Goal: Find specific page/section: Find specific page/section

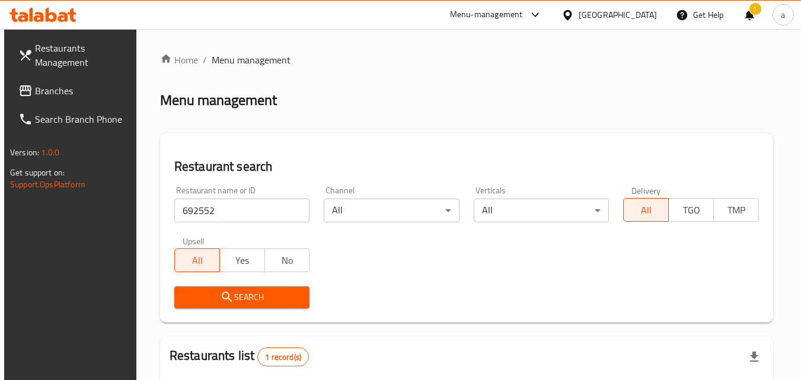
scroll to position [149, 0]
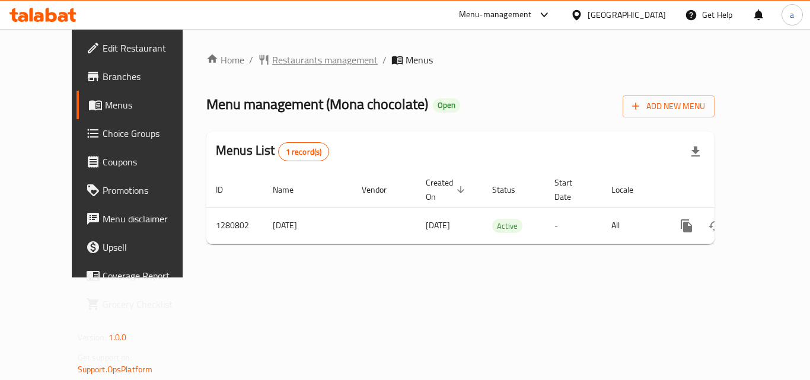
click at [312, 56] on span "Restaurants management" at bounding box center [324, 60] width 105 height 14
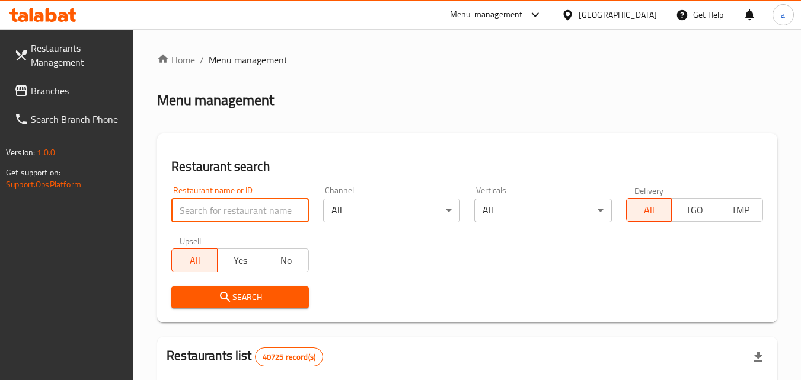
click at [197, 208] on input "search" at bounding box center [239, 211] width 137 height 24
paste input "693999"
type input "693999"
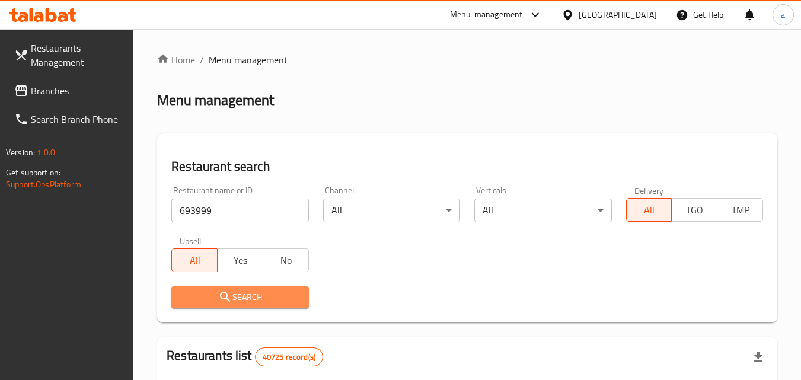
click at [199, 293] on span "Search" at bounding box center [240, 297] width 118 height 15
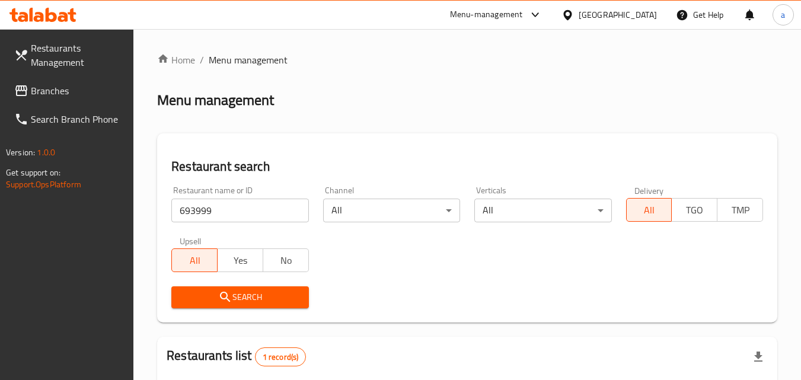
click at [59, 88] on span "Branches" at bounding box center [78, 91] width 94 height 14
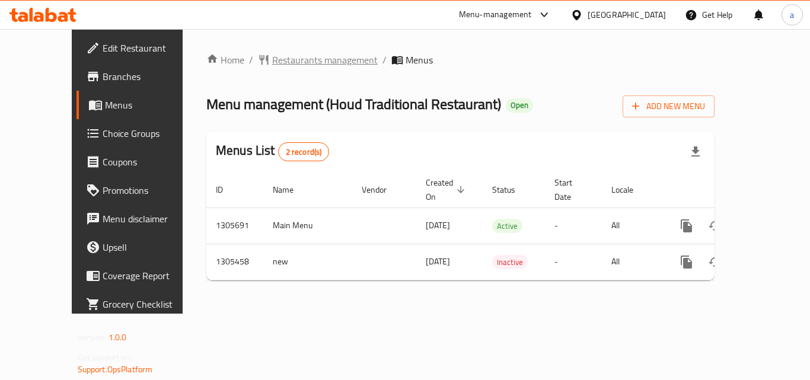
click at [295, 65] on span "Restaurants management" at bounding box center [324, 60] width 105 height 14
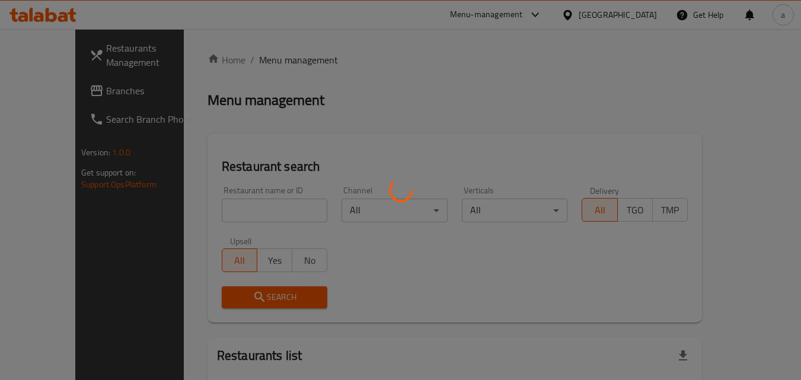
click at [227, 204] on div at bounding box center [400, 190] width 801 height 380
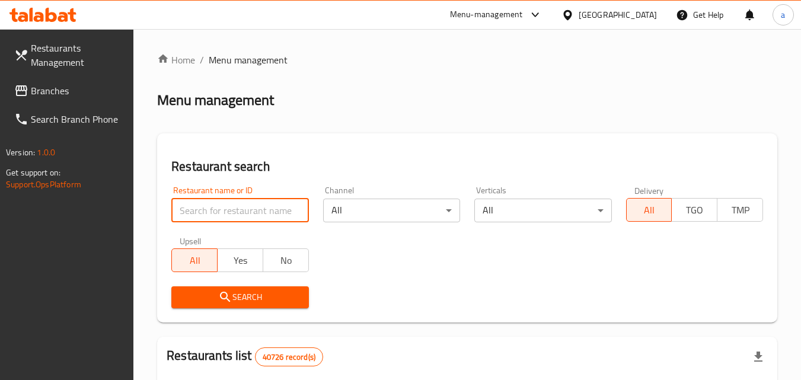
click at [227, 204] on input "search" at bounding box center [239, 211] width 137 height 24
paste input "703704"
type input "703704"
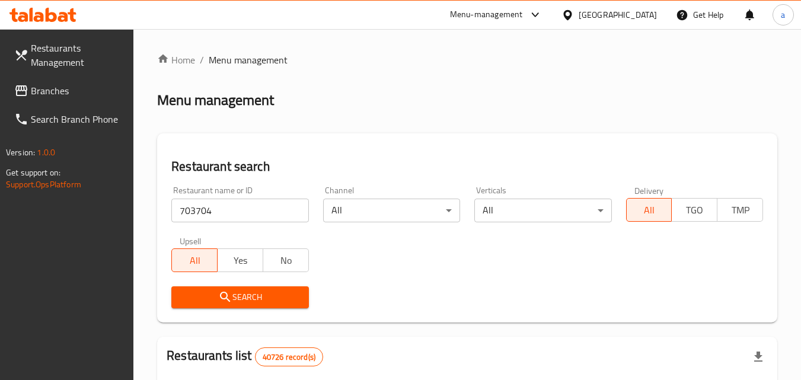
click at [218, 295] on icon "submit" at bounding box center [225, 297] width 14 height 14
click at [67, 97] on span "Branches" at bounding box center [78, 91] width 94 height 14
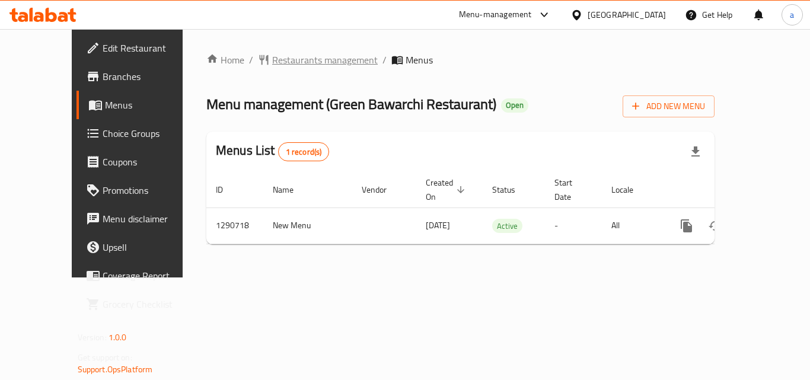
click at [273, 63] on span "Restaurants management" at bounding box center [324, 60] width 105 height 14
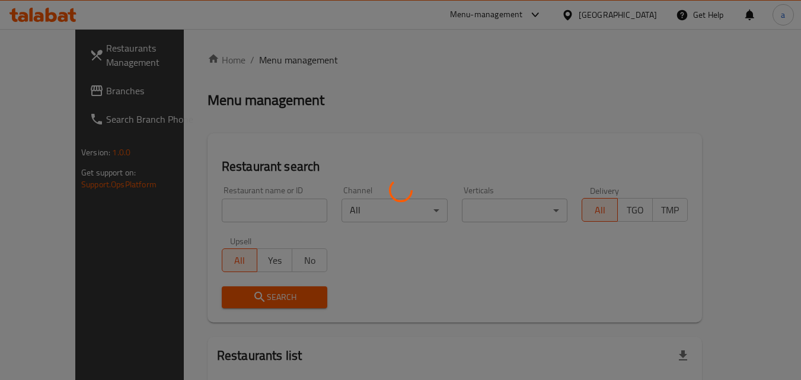
click at [215, 216] on div at bounding box center [400, 190] width 801 height 380
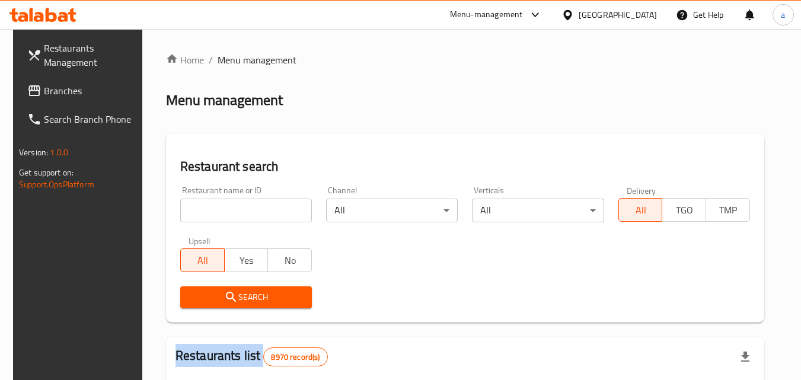
click at [215, 216] on div at bounding box center [400, 190] width 801 height 380
click at [215, 216] on input "search" at bounding box center [246, 211] width 132 height 24
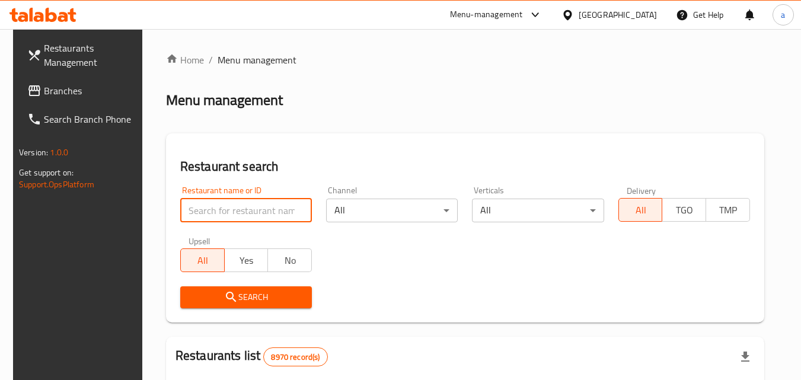
click at [215, 216] on input "search" at bounding box center [246, 211] width 132 height 24
paste input "698354"
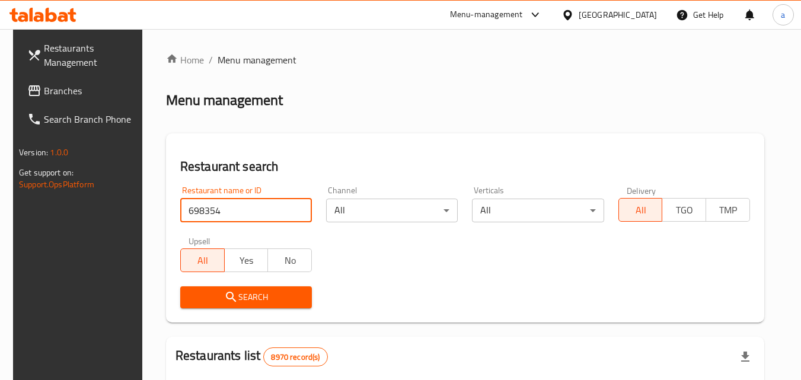
type input "698354"
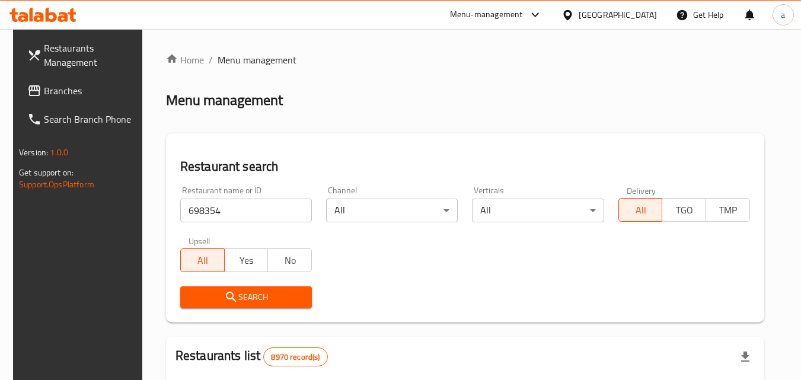
click at [211, 290] on span "Search" at bounding box center [246, 297] width 113 height 15
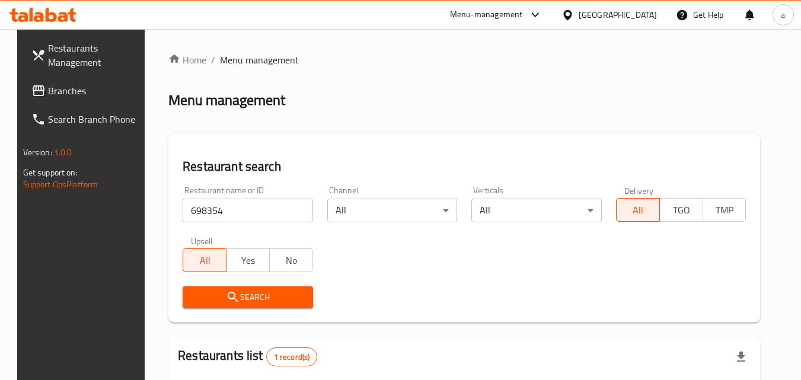
scroll to position [139, 0]
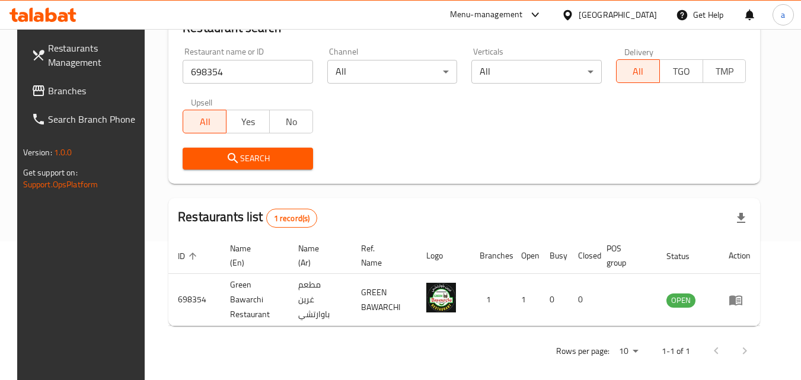
click at [58, 92] on span "Branches" at bounding box center [95, 91] width 94 height 14
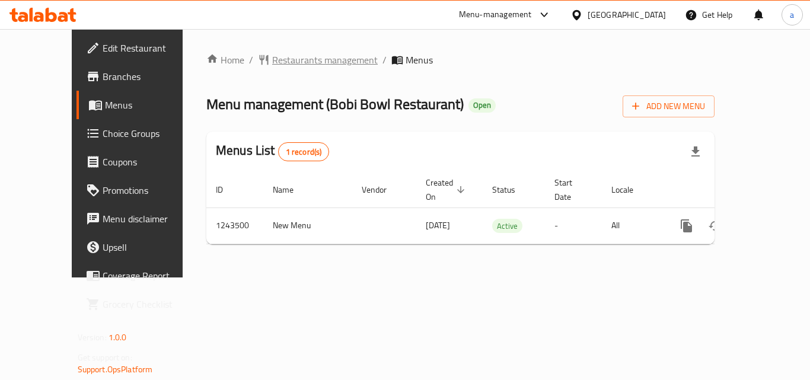
click at [278, 67] on span "Restaurants management" at bounding box center [324, 60] width 105 height 14
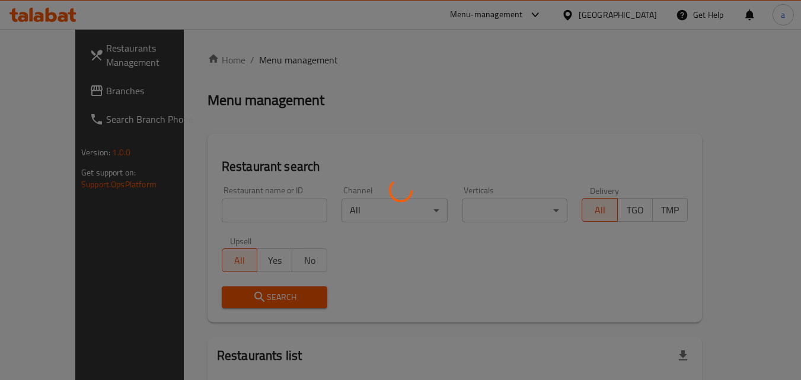
click at [231, 204] on div at bounding box center [400, 190] width 801 height 380
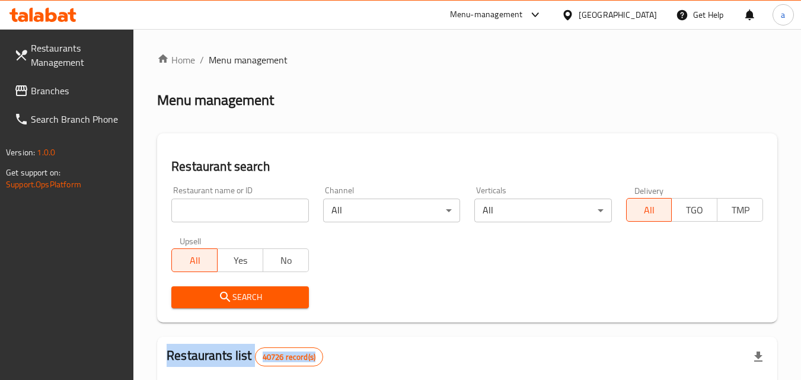
click at [231, 204] on div at bounding box center [400, 190] width 801 height 380
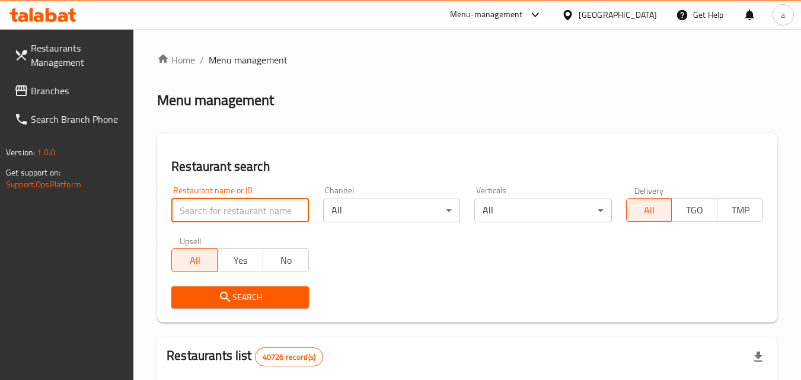
click at [231, 204] on input "search" at bounding box center [239, 211] width 137 height 24
paste input "681661"
type input "681661"
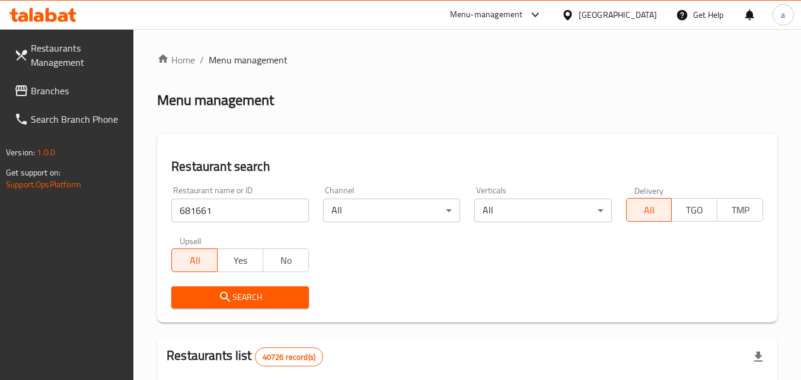
click at [225, 293] on icon "submit" at bounding box center [225, 297] width 10 height 10
click at [60, 87] on span "Branches" at bounding box center [78, 91] width 94 height 14
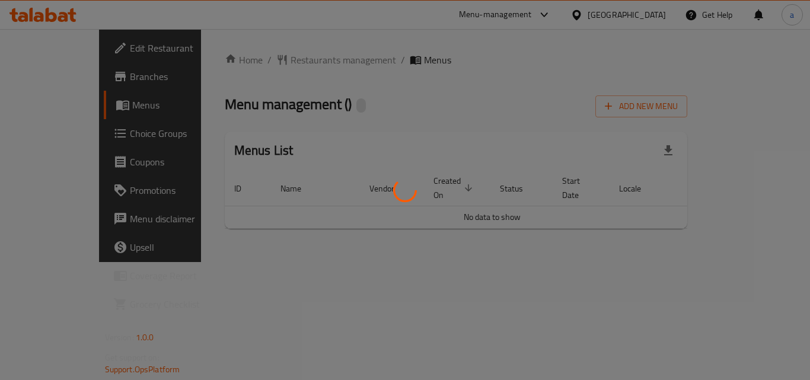
click at [286, 71] on div at bounding box center [405, 190] width 810 height 380
click at [289, 64] on div at bounding box center [405, 190] width 810 height 380
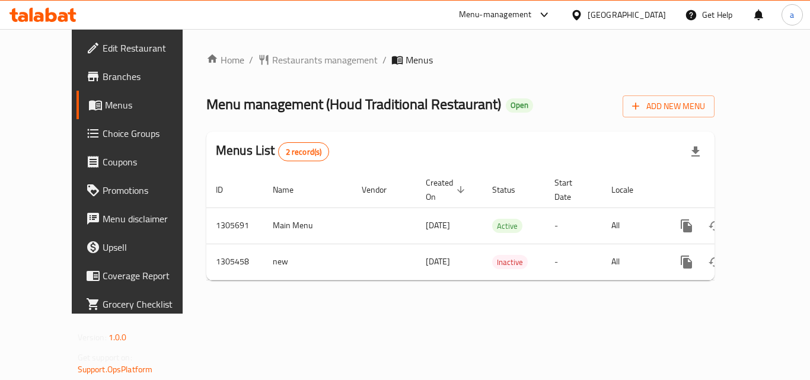
click at [289, 64] on span "Restaurants management" at bounding box center [324, 60] width 105 height 14
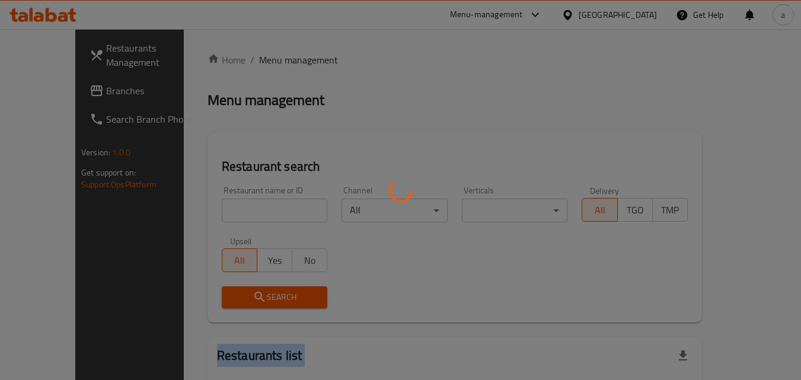
click at [289, 64] on div at bounding box center [400, 190] width 801 height 380
click at [235, 210] on div at bounding box center [400, 190] width 801 height 380
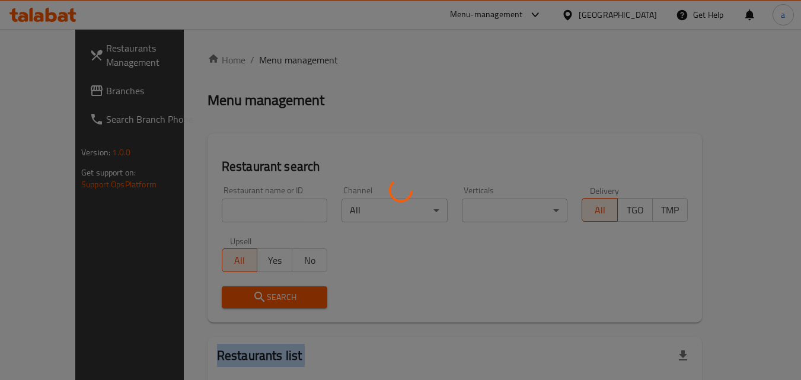
click at [235, 210] on div at bounding box center [400, 190] width 801 height 380
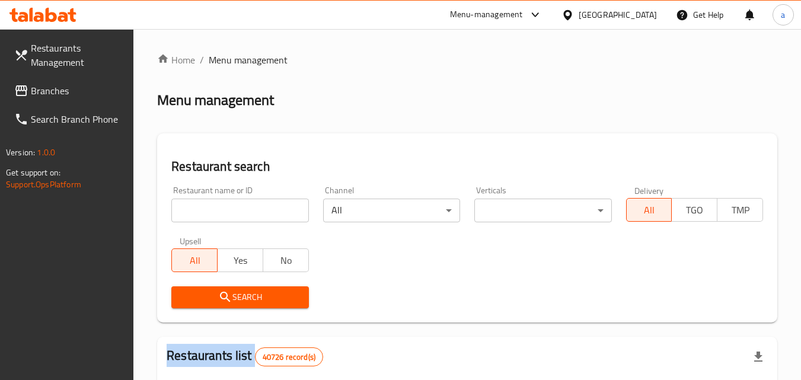
click at [235, 210] on div at bounding box center [400, 190] width 801 height 380
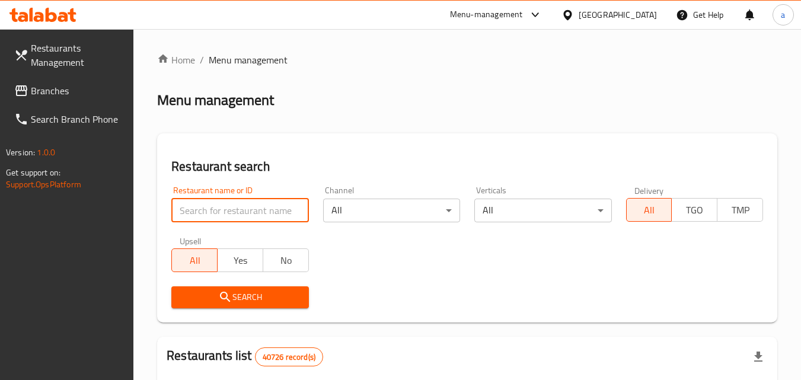
click at [235, 210] on input "search" at bounding box center [239, 211] width 137 height 24
paste input "703704"
type input "703704"
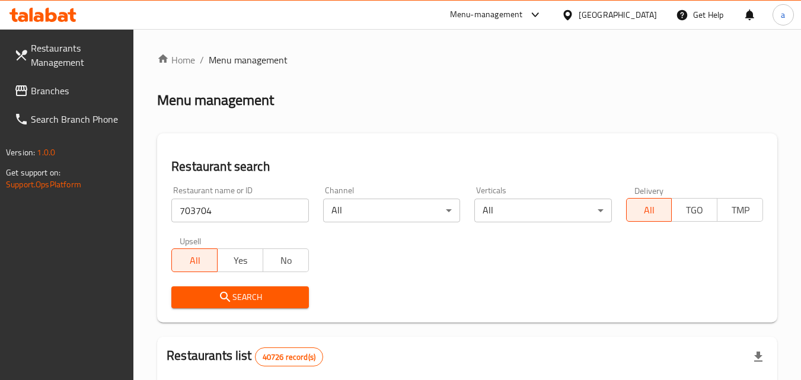
click at [226, 292] on icon "submit" at bounding box center [225, 297] width 14 height 14
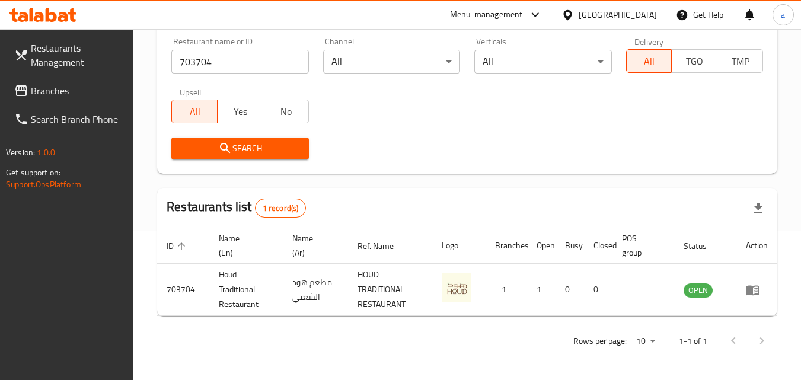
click at [44, 85] on span "Branches" at bounding box center [78, 91] width 94 height 14
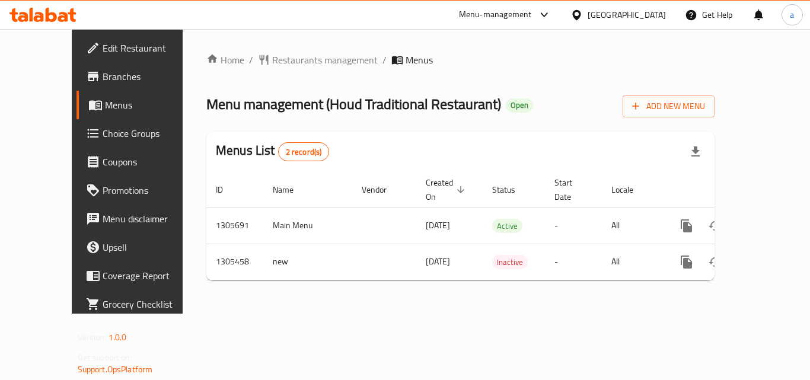
click at [286, 51] on div at bounding box center [405, 190] width 810 height 380
click at [286, 53] on span "Restaurants management" at bounding box center [324, 60] width 105 height 14
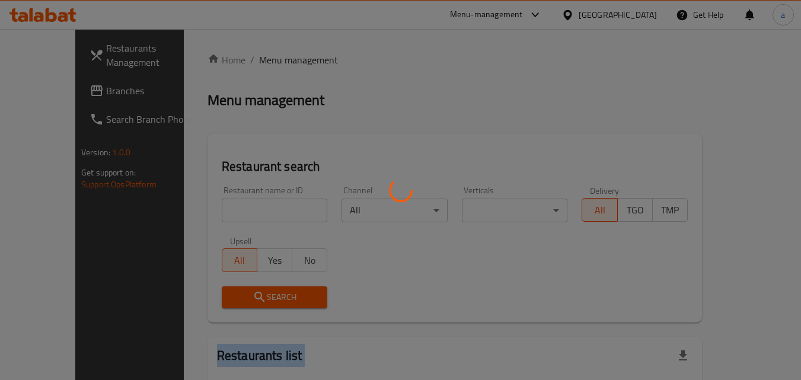
click at [286, 51] on div at bounding box center [400, 190] width 801 height 380
click at [200, 210] on div at bounding box center [400, 190] width 801 height 380
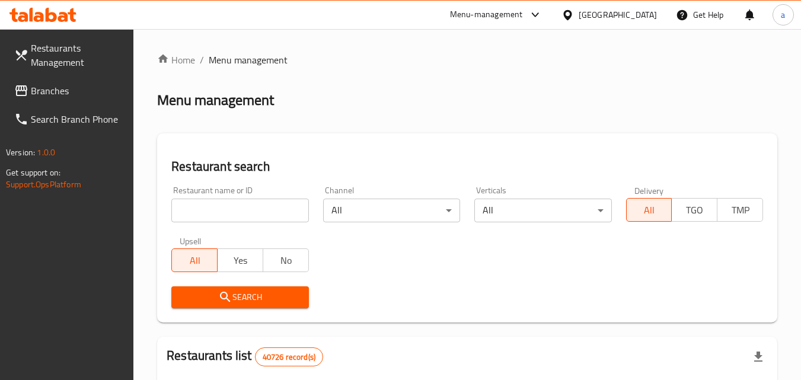
click at [200, 210] on div at bounding box center [400, 190] width 801 height 380
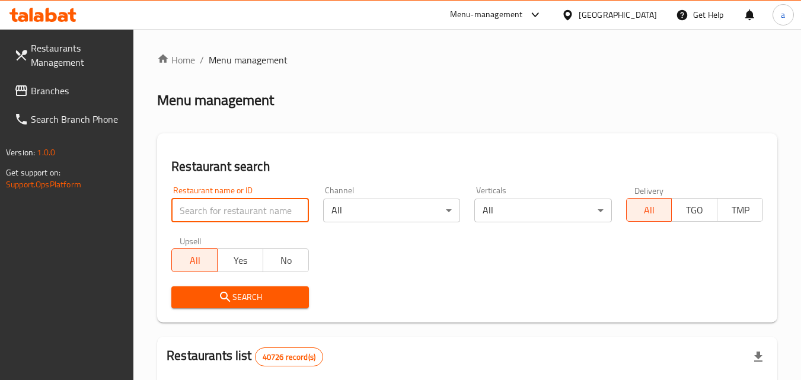
click at [201, 210] on input "search" at bounding box center [239, 211] width 137 height 24
paste input "703704"
type input "703704"
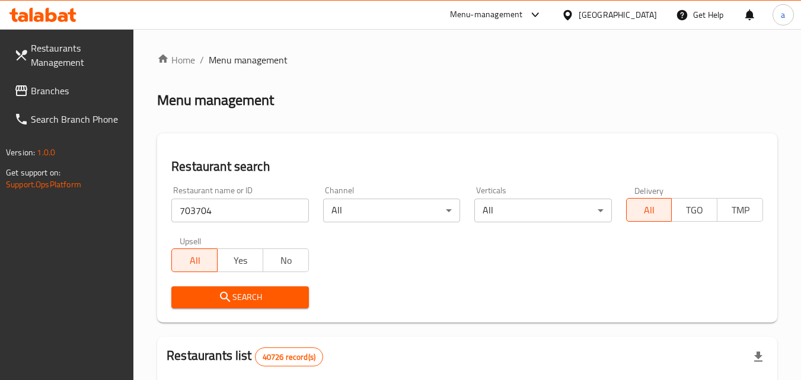
click at [189, 292] on span "Search" at bounding box center [240, 297] width 118 height 15
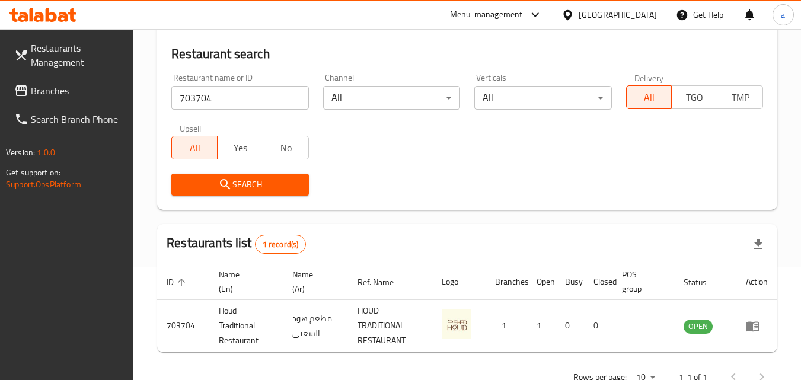
scroll to position [149, 0]
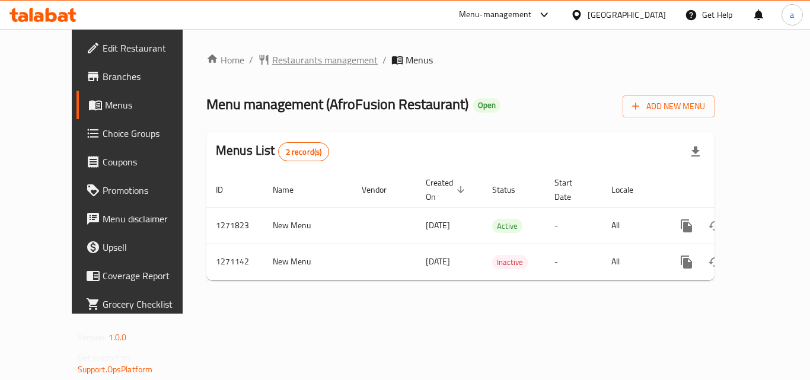
click at [272, 55] on span "Restaurants management" at bounding box center [324, 60] width 105 height 14
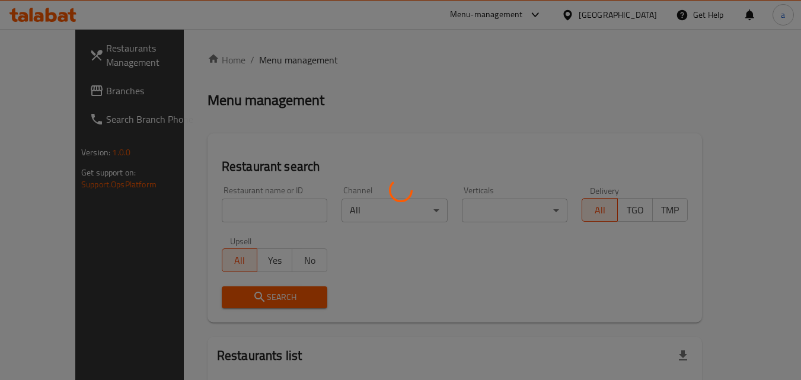
click at [187, 204] on div at bounding box center [400, 190] width 801 height 380
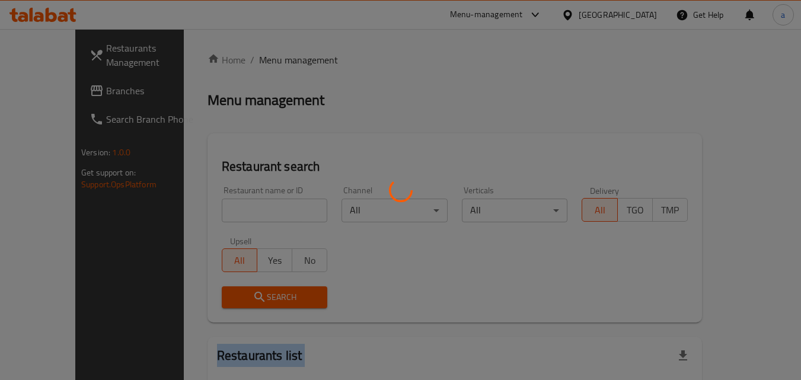
click at [187, 204] on div at bounding box center [400, 190] width 801 height 380
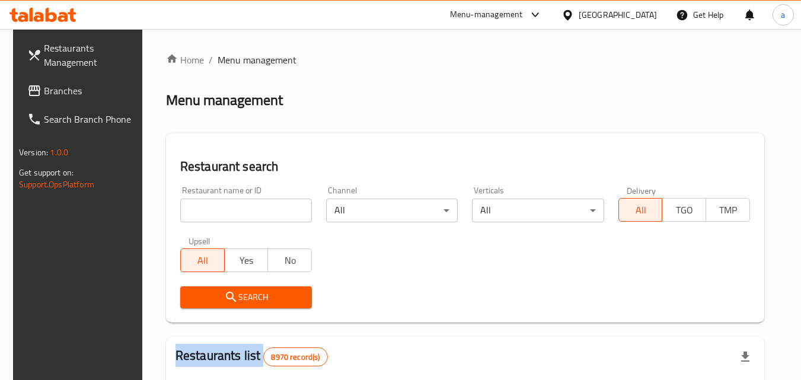
click at [187, 204] on div "Home / Menu management Menu management Restaurant search Restaurant name or ID …" at bounding box center [465, 384] width 598 height 662
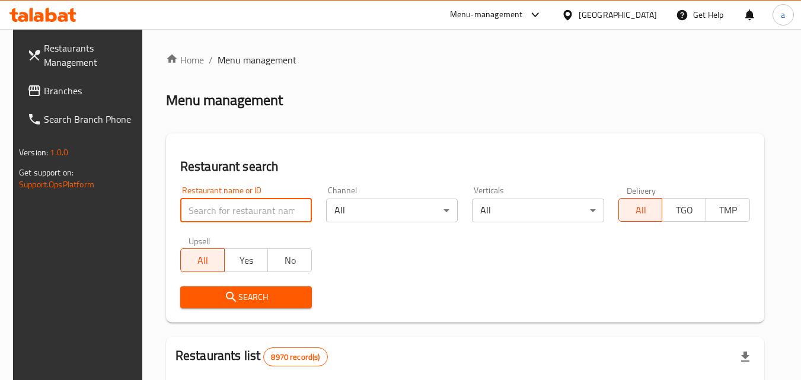
click at [187, 204] on input "search" at bounding box center [246, 211] width 132 height 24
paste input "689550"
type input "689550"
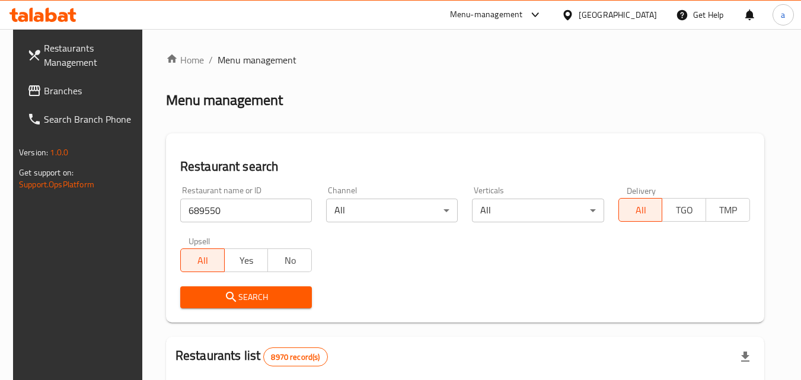
click at [251, 300] on span "Search" at bounding box center [246, 297] width 113 height 15
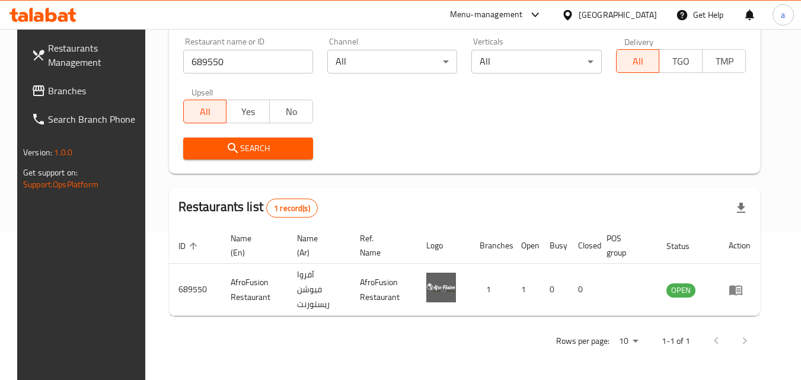
scroll to position [139, 0]
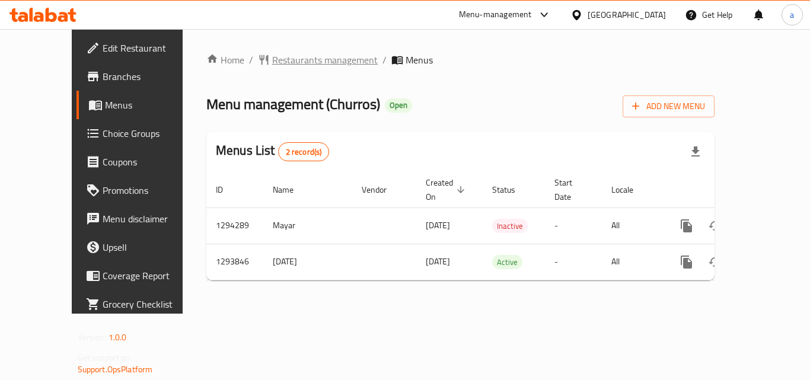
click at [272, 56] on span "Restaurants management" at bounding box center [324, 60] width 105 height 14
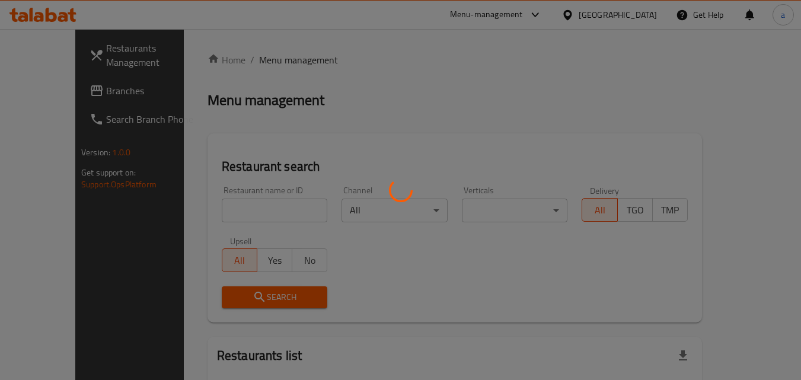
click at [226, 212] on div at bounding box center [400, 190] width 801 height 380
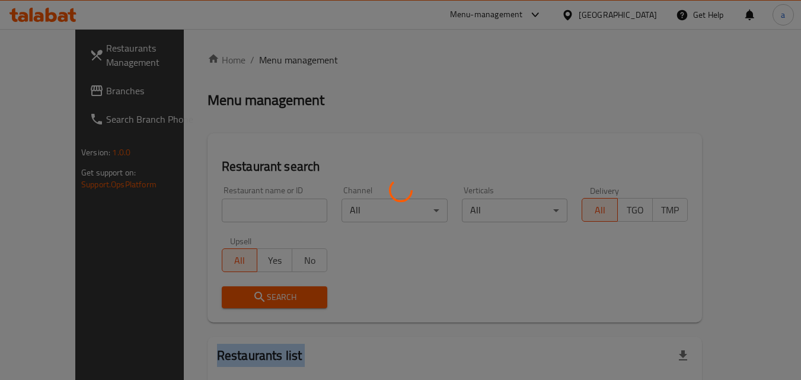
click at [226, 212] on div at bounding box center [400, 190] width 801 height 380
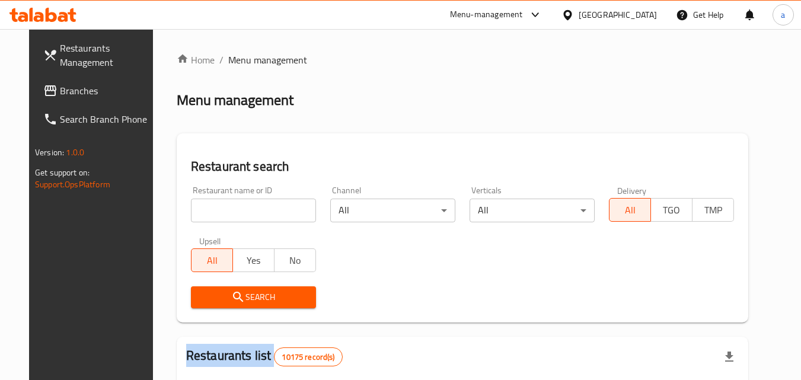
click at [226, 212] on div at bounding box center [400, 190] width 801 height 380
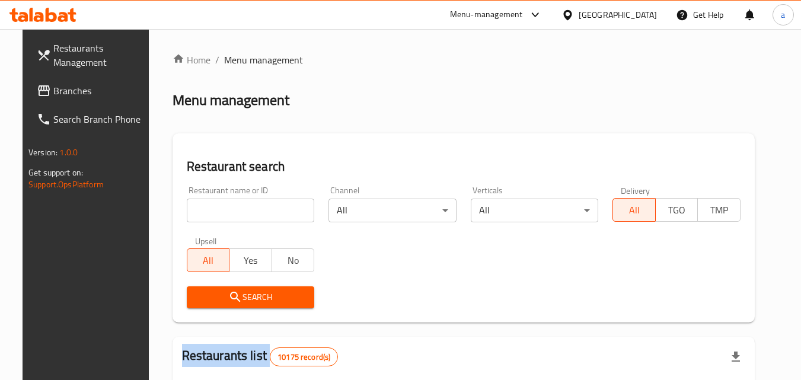
click at [226, 212] on input "search" at bounding box center [251, 211] width 128 height 24
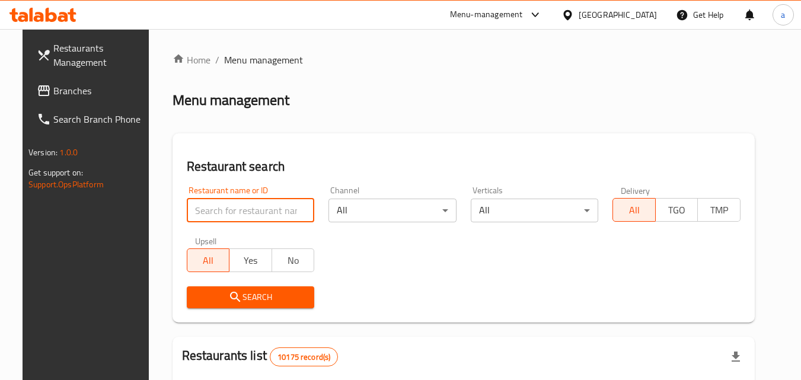
click at [226, 212] on input "search" at bounding box center [251, 211] width 128 height 24
paste input "699711"
type input "699711"
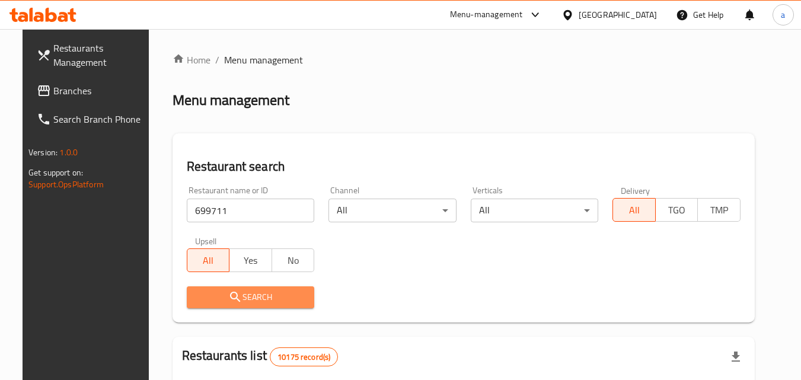
click at [215, 294] on span "Search" at bounding box center [250, 297] width 109 height 15
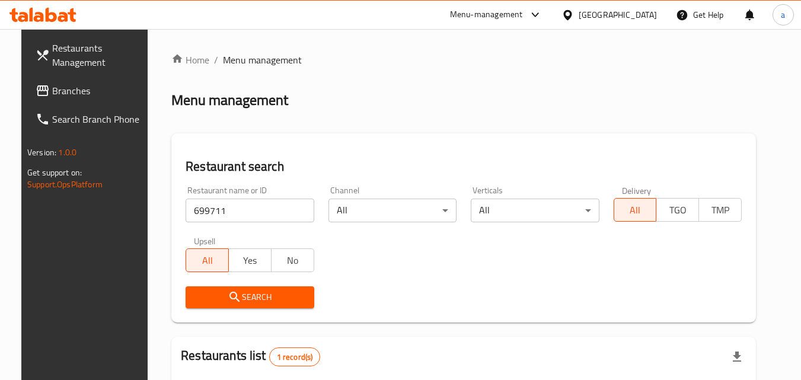
scroll to position [149, 0]
